Goal: Communication & Community: Answer question/provide support

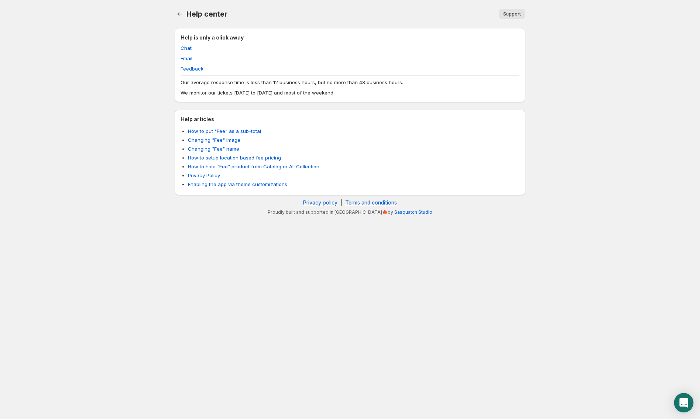
click at [682, 398] on div "Open Intercom Messenger" at bounding box center [684, 403] width 20 height 20
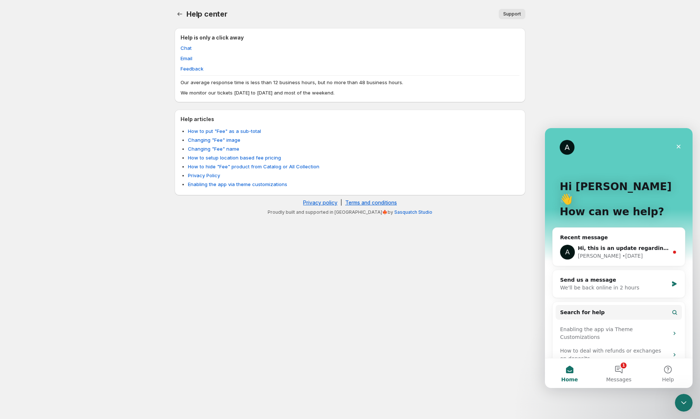
click at [622, 252] on div "• [DATE]" at bounding box center [632, 256] width 21 height 8
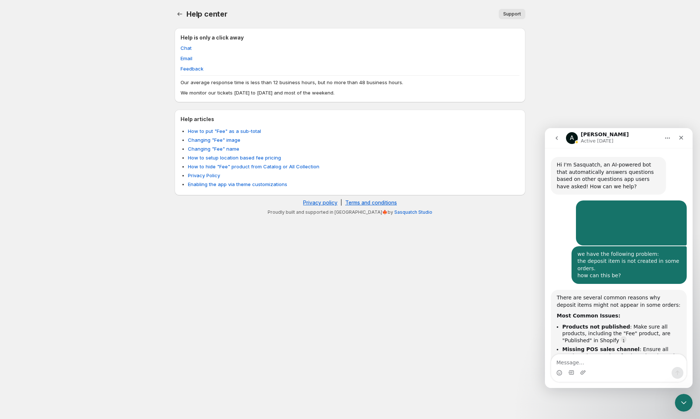
scroll to position [8, 0]
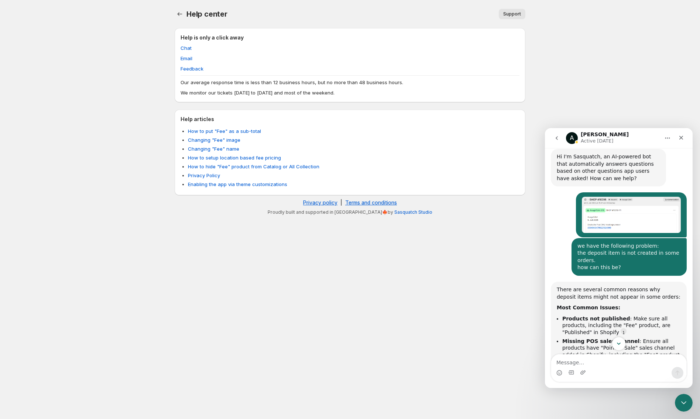
click at [623, 346] on button "Scroll to bottom" at bounding box center [619, 343] width 14 height 14
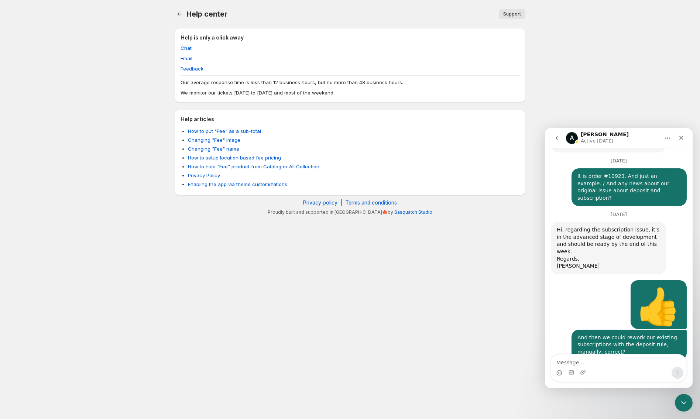
scroll to position [4363, 0]
click at [571, 362] on textarea "Message…" at bounding box center [618, 360] width 135 height 13
type textarea "I"
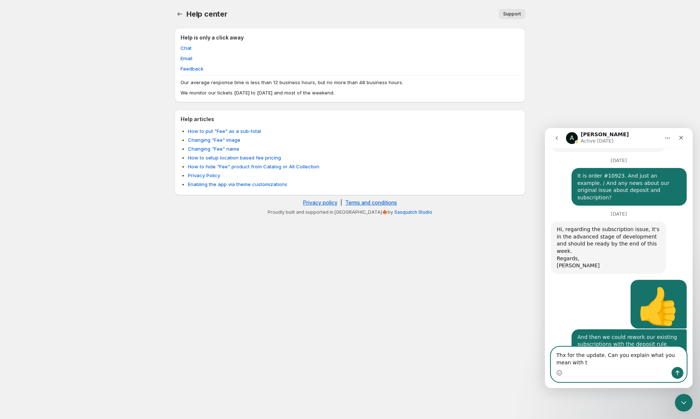
scroll to position [4370, 0]
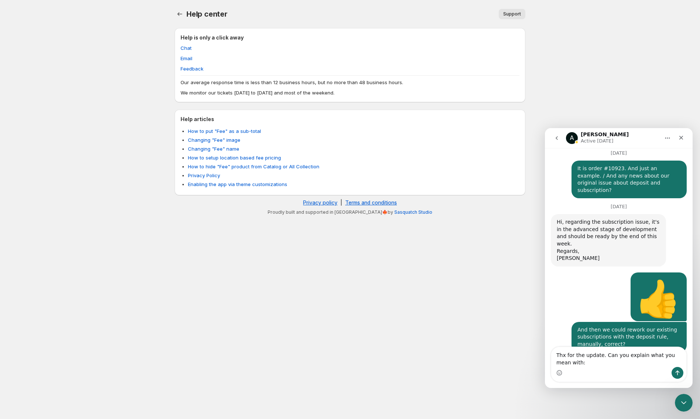
drag, startPoint x: 594, startPoint y: 280, endPoint x: 593, endPoint y: 302, distance: 22.2
copy div "however, if a product has multiple subscriptions, its adding a normal fee(witho…"
click at [579, 363] on textarea "Thx for the update. Can you explain what you mean with:" at bounding box center [618, 357] width 135 height 20
paste textarea "however, if a product has multiple subscriptions, its adding a normal fee(witho…"
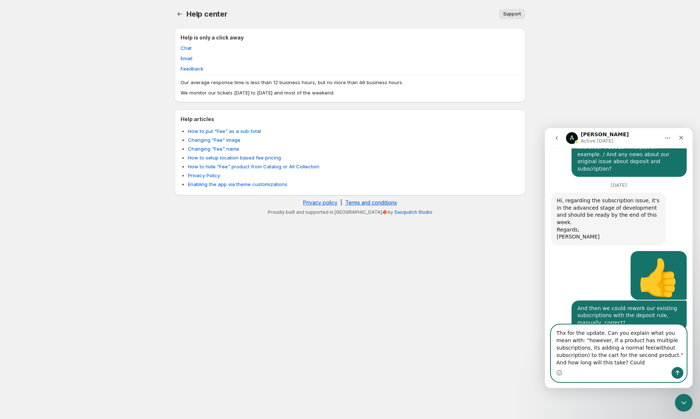
scroll to position [4392, 0]
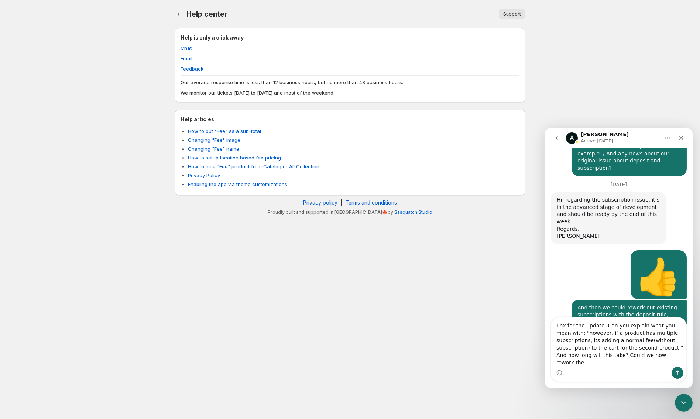
drag, startPoint x: 618, startPoint y: 365, endPoint x: 607, endPoint y: 362, distance: 11.8
click at [607, 362] on textarea "Thx for the update. Can you explain what you mean with: "however, if a product …" at bounding box center [618, 341] width 135 height 49
click at [610, 363] on textarea "Thx for the update. Can you explain what you mean with: "however, if a product …" at bounding box center [618, 341] width 135 height 49
click at [619, 362] on textarea "Thx for the update. Can you explain what you mean with: "however, if a product …" at bounding box center [618, 341] width 135 height 49
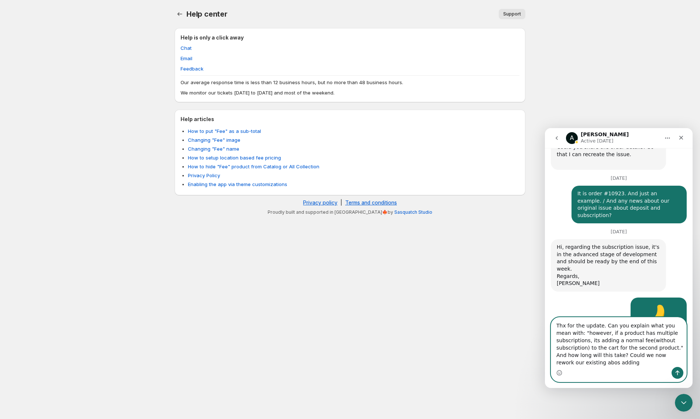
scroll to position [4297, 0]
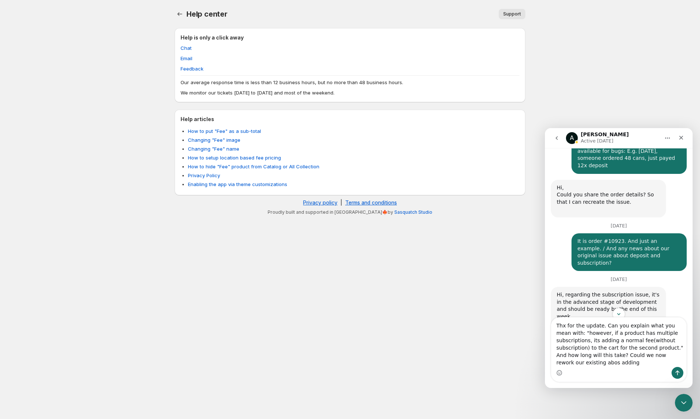
drag, startPoint x: 602, startPoint y: 248, endPoint x: 579, endPoint y: 229, distance: 29.7
click at [579, 399] on div "And then we could rework our existing subscriptions with the deposit rule, manu…" at bounding box center [628, 410] width 103 height 22
copy div "And then we could rework our existing subscriptions with the deposit rule, manu…"
drag, startPoint x: 666, startPoint y: 362, endPoint x: 540, endPoint y: 375, distance: 127.3
click at [551, 367] on textarea "Thx for the update. Can you explain what you mean with: "however, if a product …" at bounding box center [618, 341] width 135 height 49
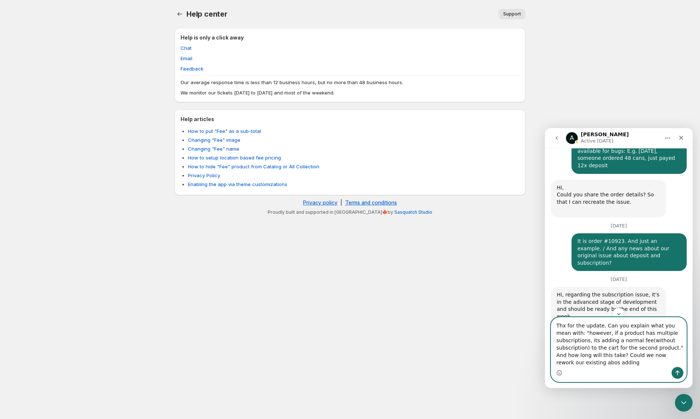
paste textarea "And then we could rework our existing subscriptions with the deposit rule, manu…"
drag, startPoint x: 556, startPoint y: 355, endPoint x: 580, endPoint y: 352, distance: 24.1
click at [579, 352] on textarea "Thx for the update. Can you explain what you mean with: "however, if a product …" at bounding box center [618, 338] width 135 height 57
type textarea "Thx for the update. Can you explain what you mean with: "however, if a product …"
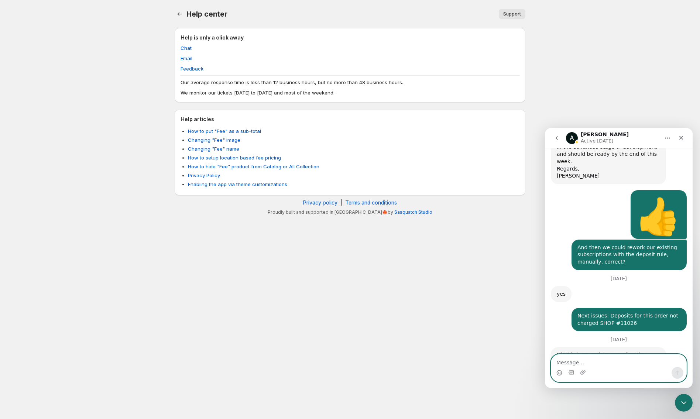
scroll to position [4453, 0]
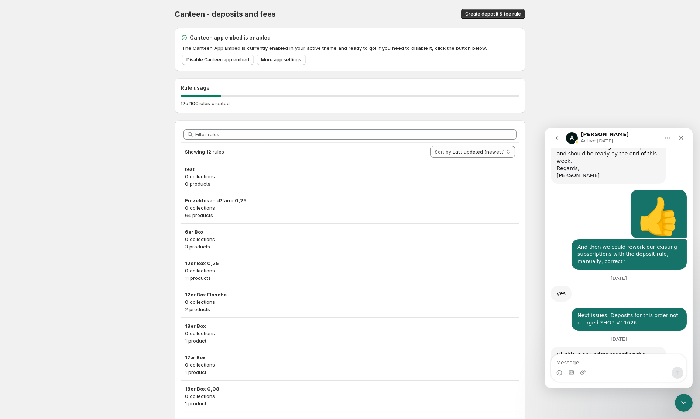
scroll to position [4310, 0]
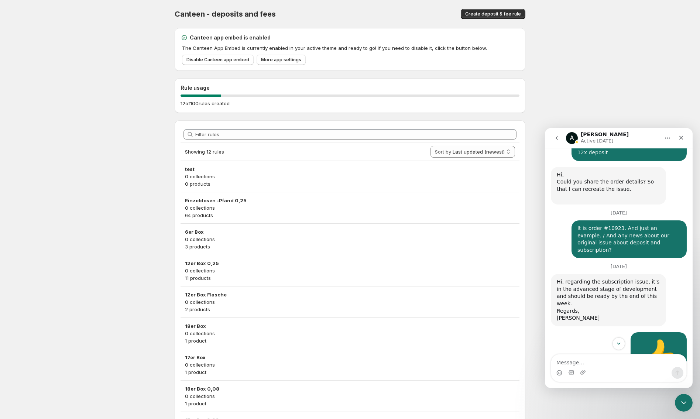
drag, startPoint x: 635, startPoint y: 294, endPoint x: 606, endPoint y: 285, distance: 30.4
copy div "Deposits for this order not charged SHOP #11026"
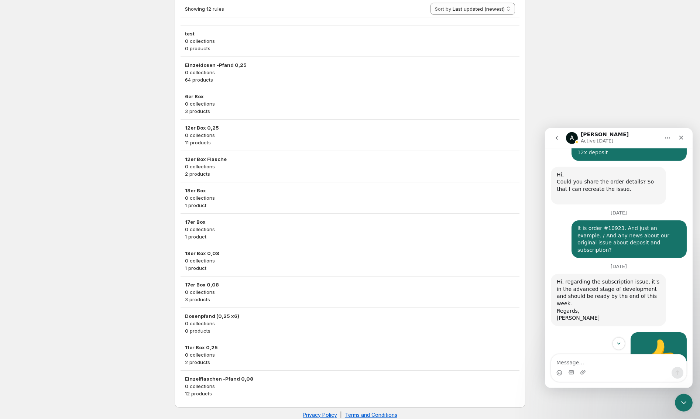
scroll to position [146, 0]
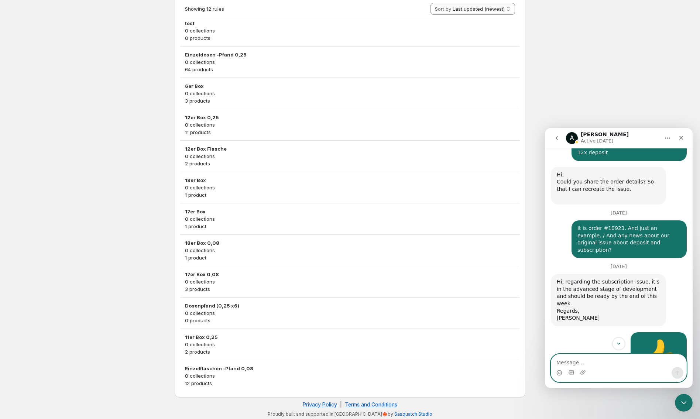
click at [576, 361] on textarea "Message…" at bounding box center [618, 360] width 135 height 13
paste textarea "Deposits for this order not charged SHOP #11026"
click at [587, 363] on textarea "Deposits for this order not charged SHOP #11026, neither" at bounding box center [618, 357] width 135 height 20
type textarea "Deposits for this order not charged SHOP #11026, neither #11066. Pls check"
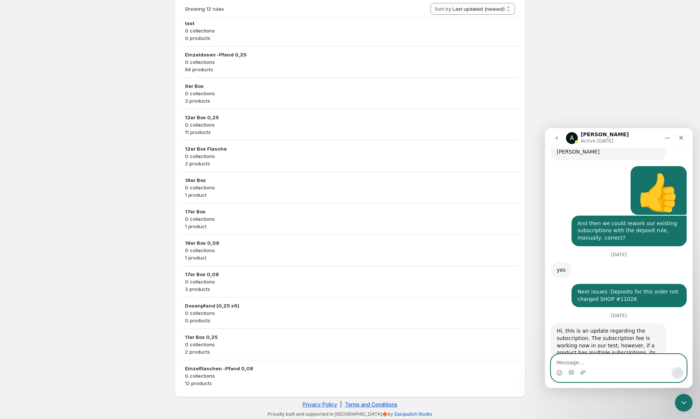
scroll to position [4477, 0]
